Goal: Navigation & Orientation: Find specific page/section

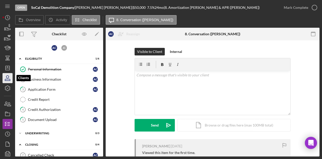
click at [7, 76] on icon "button" at bounding box center [7, 76] width 3 height 3
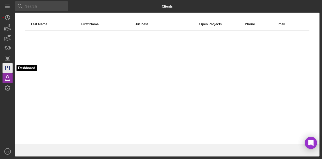
click at [9, 64] on icon "Icon/Dashboard" at bounding box center [7, 68] width 13 height 13
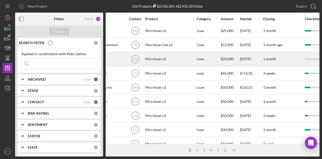
scroll to position [44, 148]
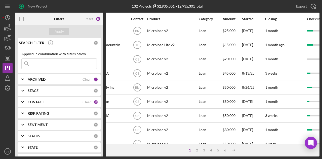
click at [4, 117] on div at bounding box center [8, 119] width 10 height 53
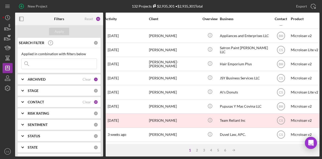
scroll to position [236, 5]
click at [196, 149] on div "2" at bounding box center [196, 150] width 7 height 4
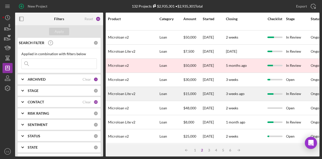
scroll to position [9, 187]
